Goal: Navigation & Orientation: Understand site structure

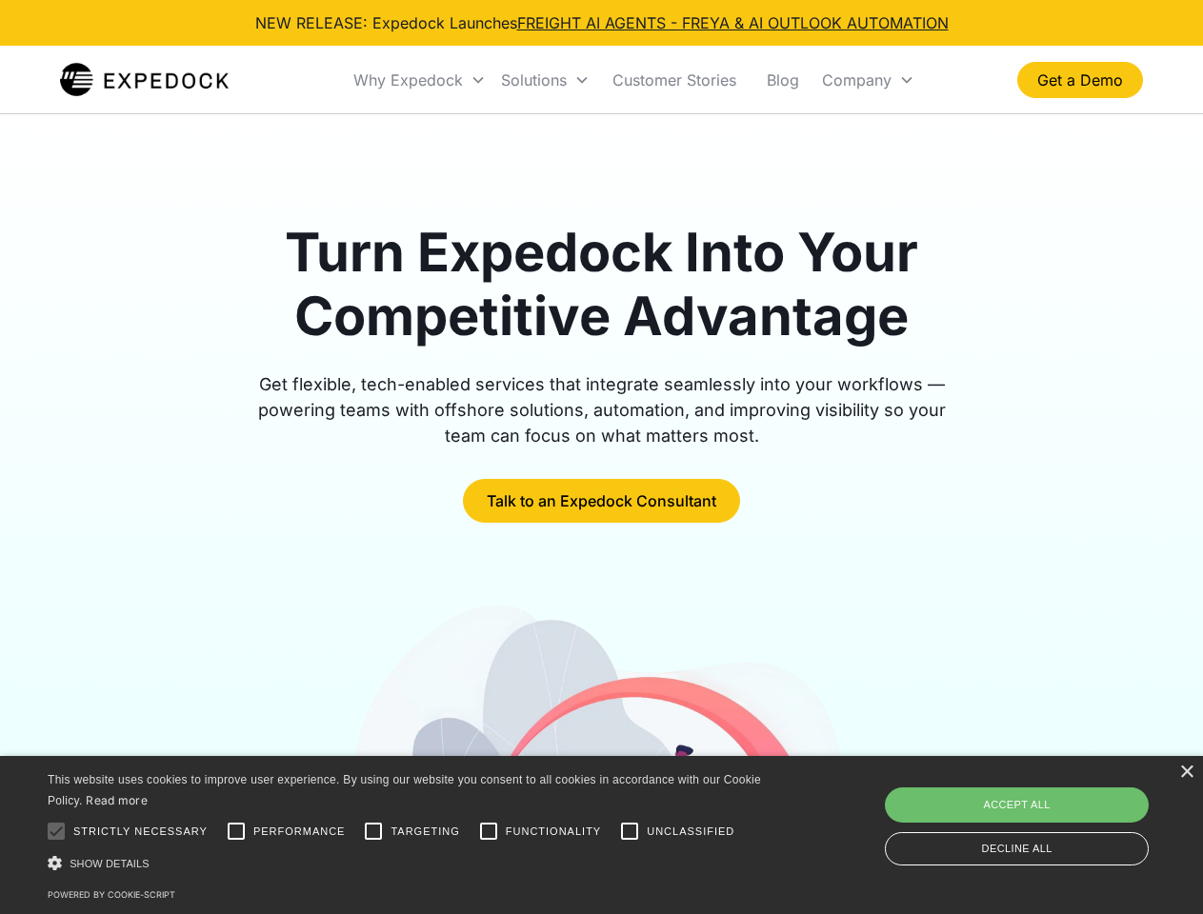
click at [420, 80] on div "Why Expedock" at bounding box center [408, 79] width 110 height 19
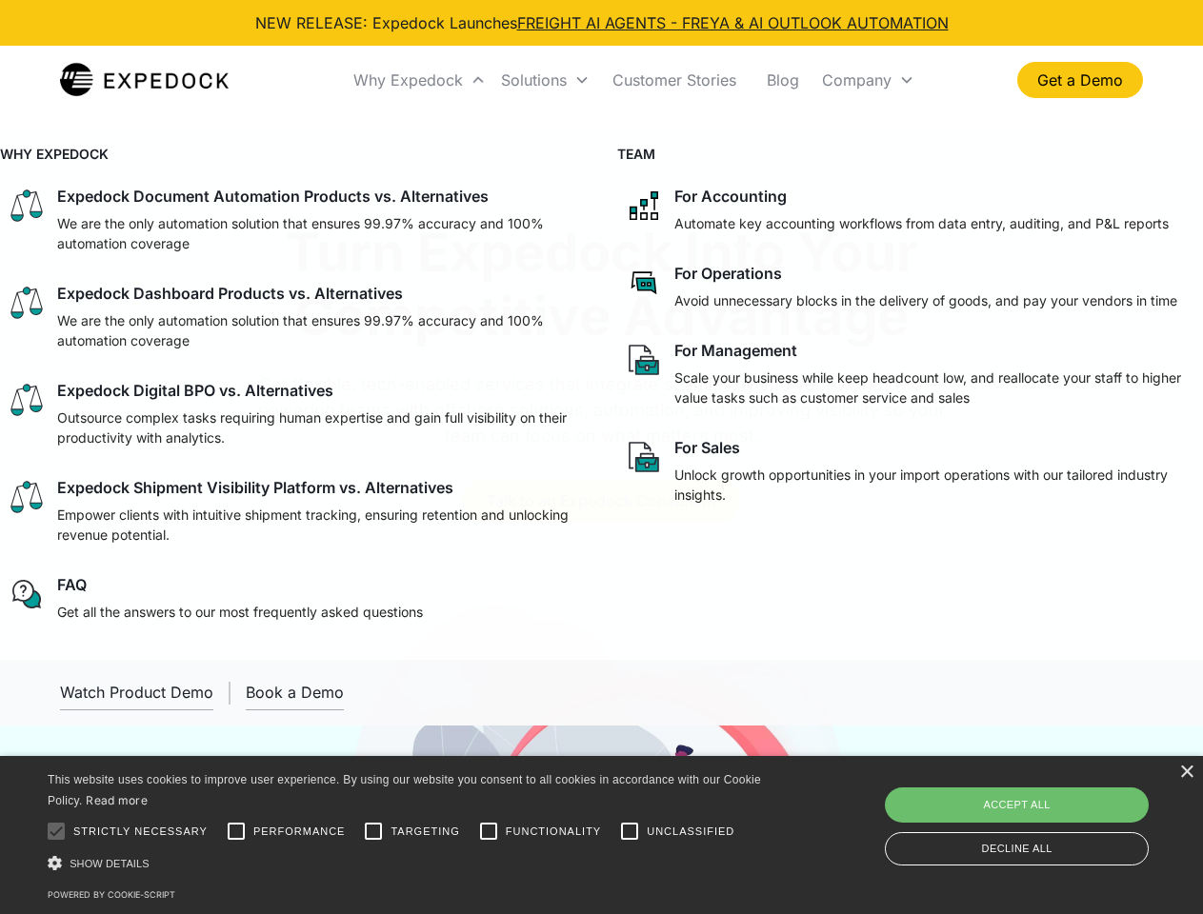
click at [545, 80] on div "Solutions" at bounding box center [534, 79] width 66 height 19
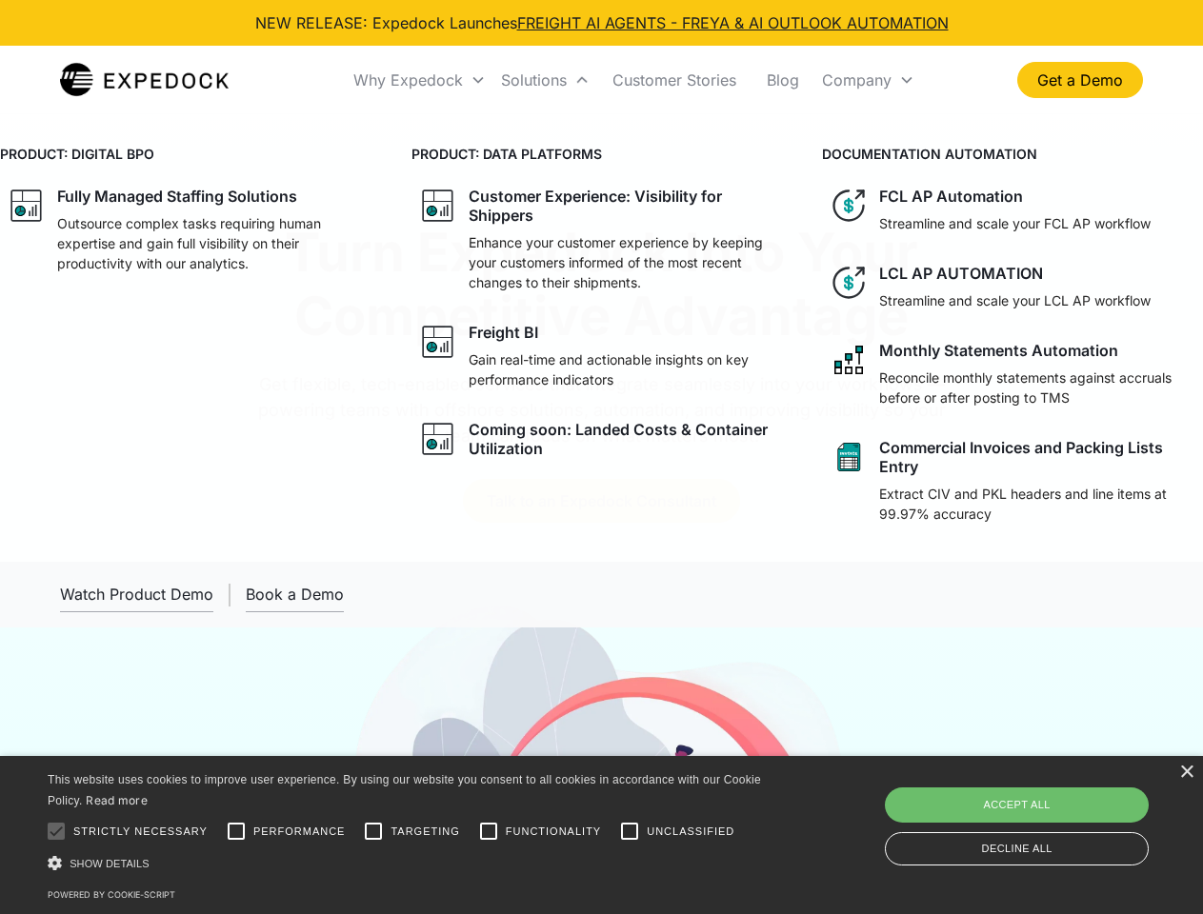
click at [868, 80] on div "Company" at bounding box center [857, 79] width 70 height 19
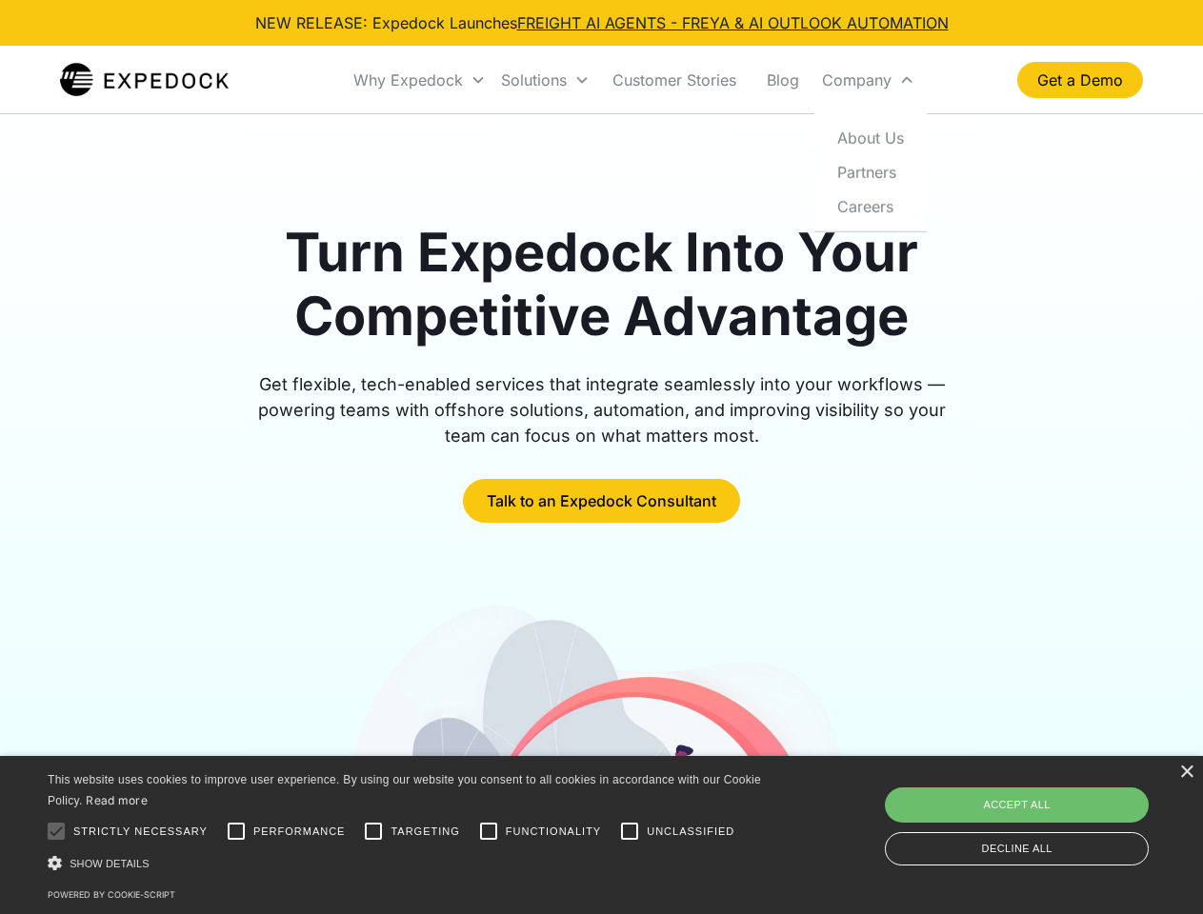
click at [56, 831] on div at bounding box center [56, 831] width 38 height 38
click at [236, 831] on input "Performance" at bounding box center [236, 831] width 38 height 38
checkbox input "true"
click at [373, 831] on input "Targeting" at bounding box center [373, 831] width 38 height 38
checkbox input "true"
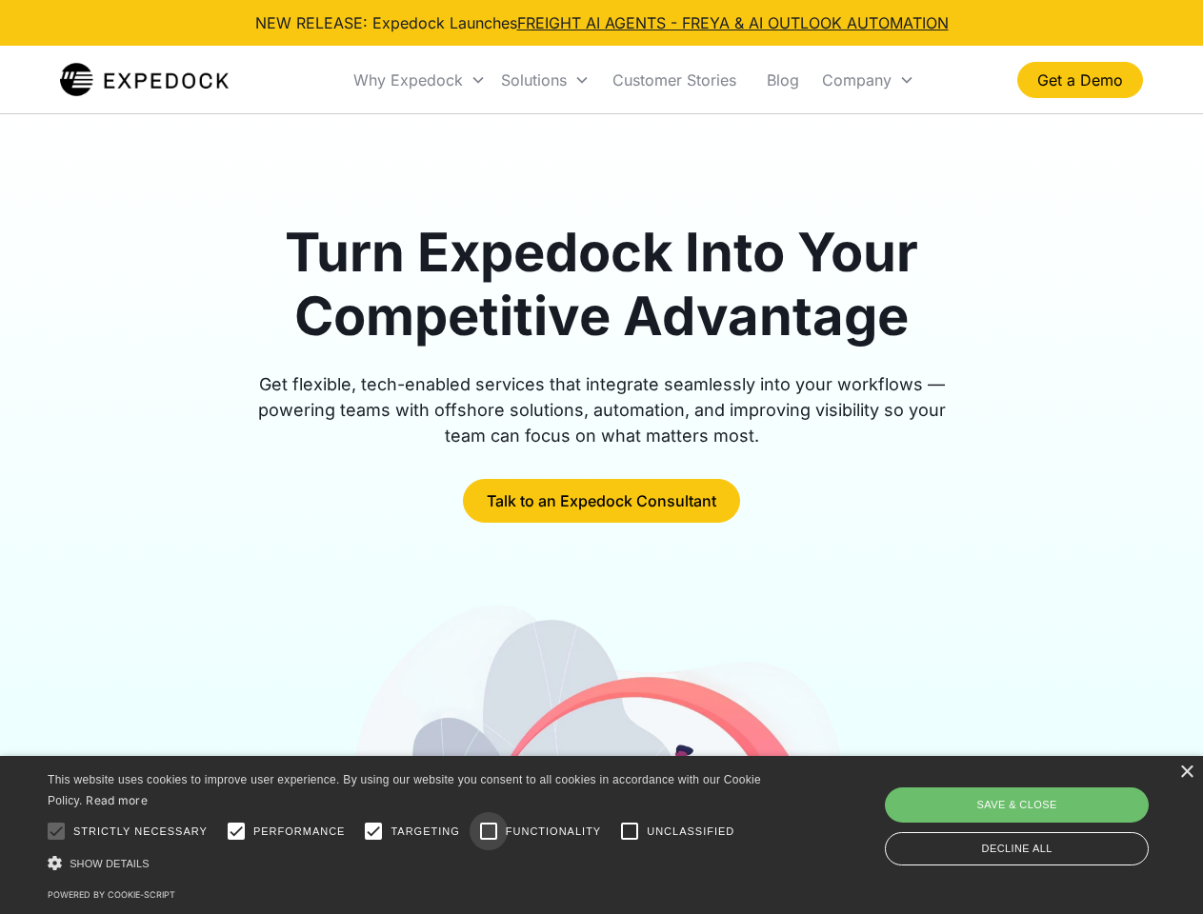
click at [489, 831] on input "Functionality" at bounding box center [489, 831] width 38 height 38
checkbox input "true"
click at [630, 831] on input "Unclassified" at bounding box center [630, 831] width 38 height 38
checkbox input "true"
click at [408, 863] on div "Show details Hide details" at bounding box center [408, 863] width 720 height 20
